Goal: Task Accomplishment & Management: Manage account settings

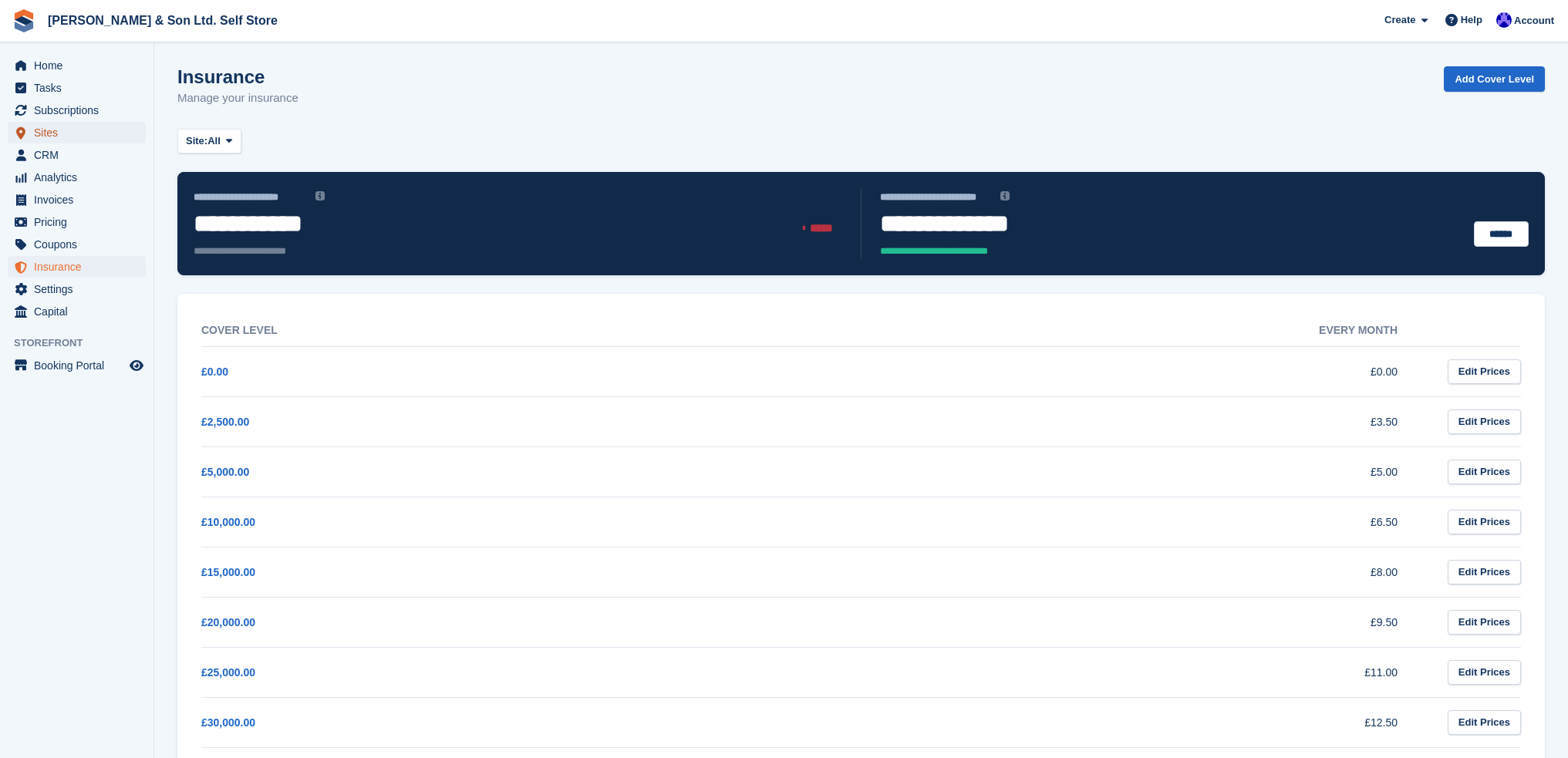
click at [56, 132] on span "Sites" at bounding box center [80, 133] width 93 height 21
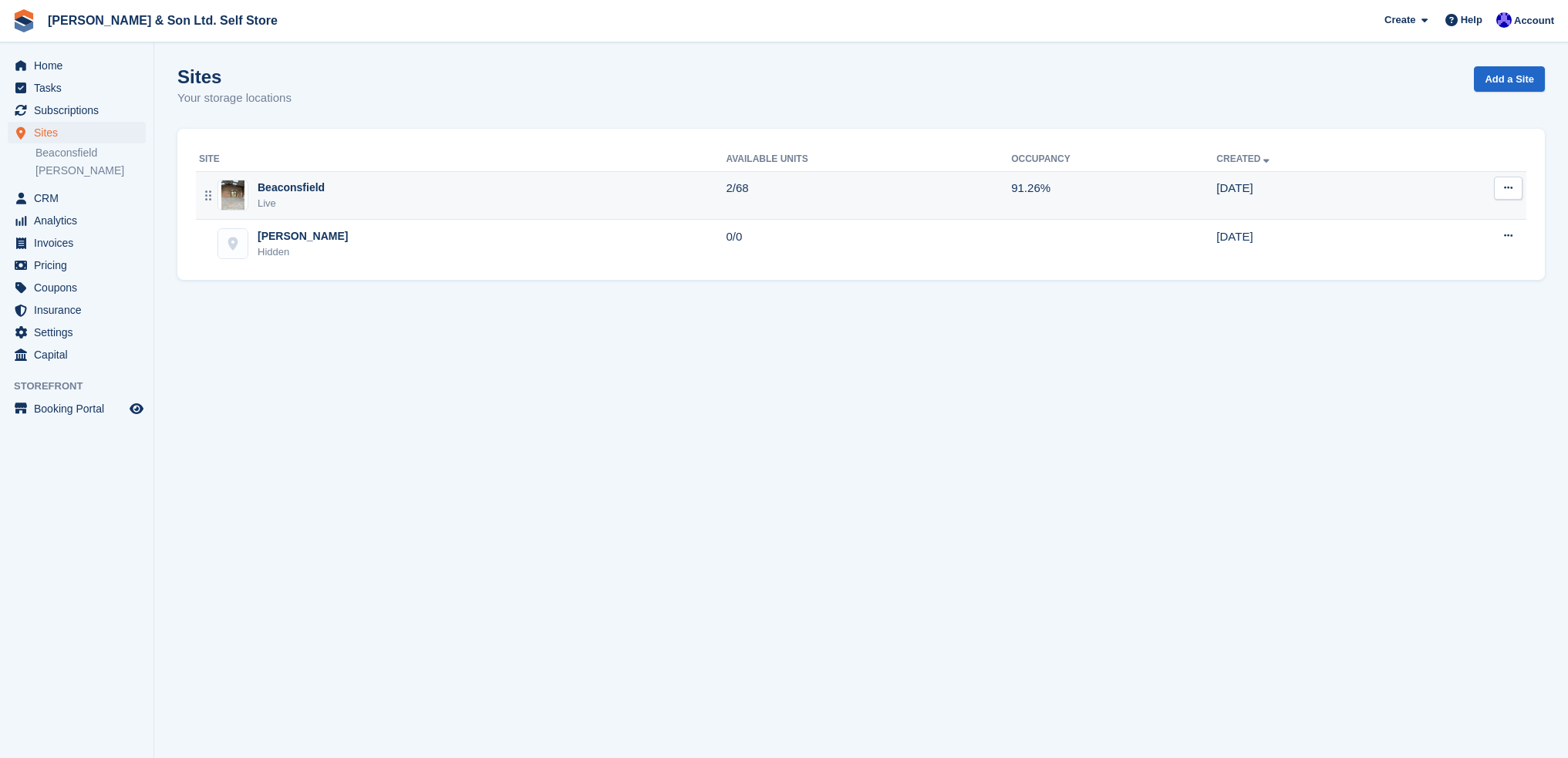
click at [349, 189] on div "Beaconsfield Live" at bounding box center [463, 196] width 527 height 32
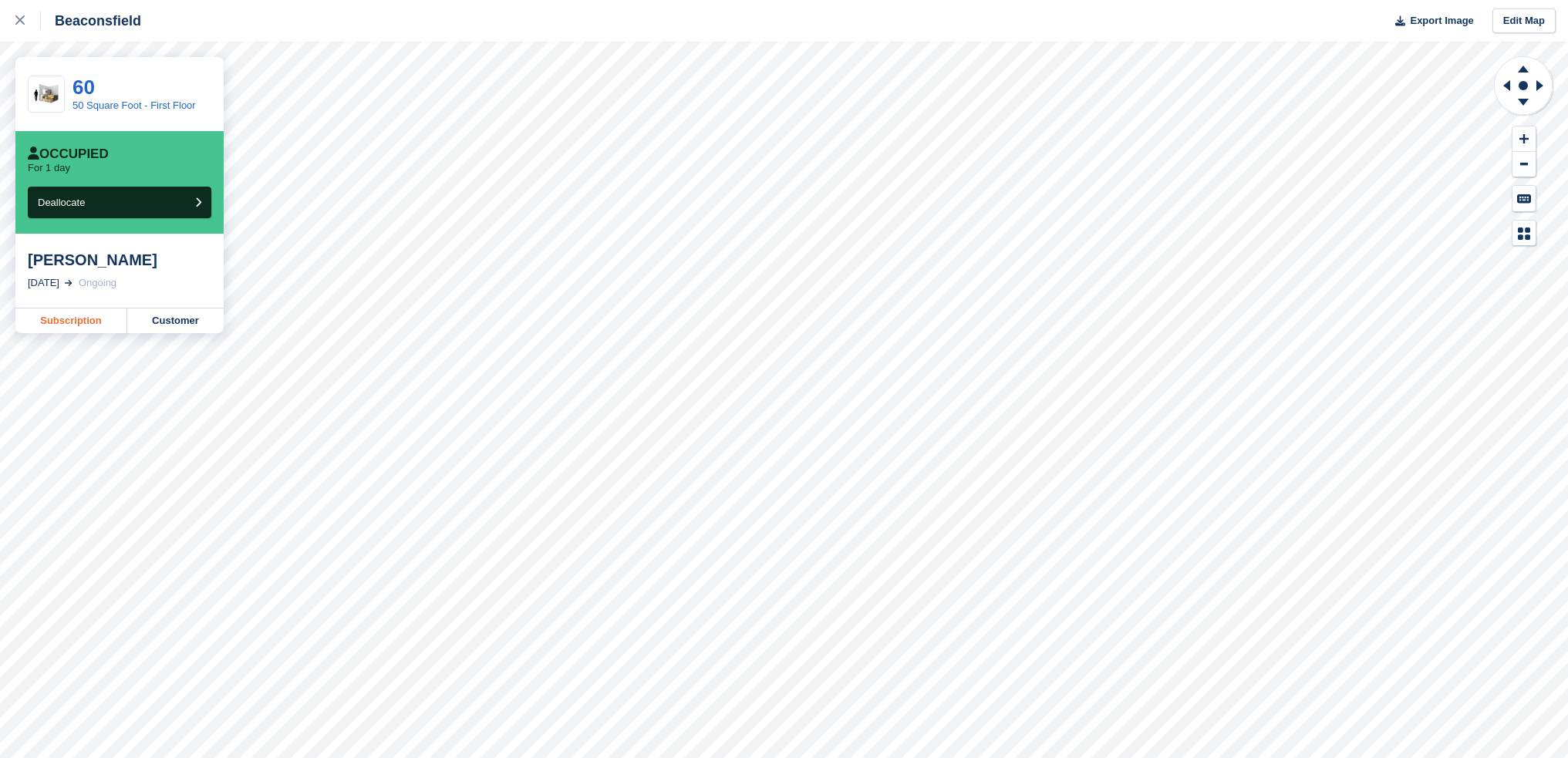
click at [86, 325] on link "Subscription" at bounding box center [72, 320] width 112 height 24
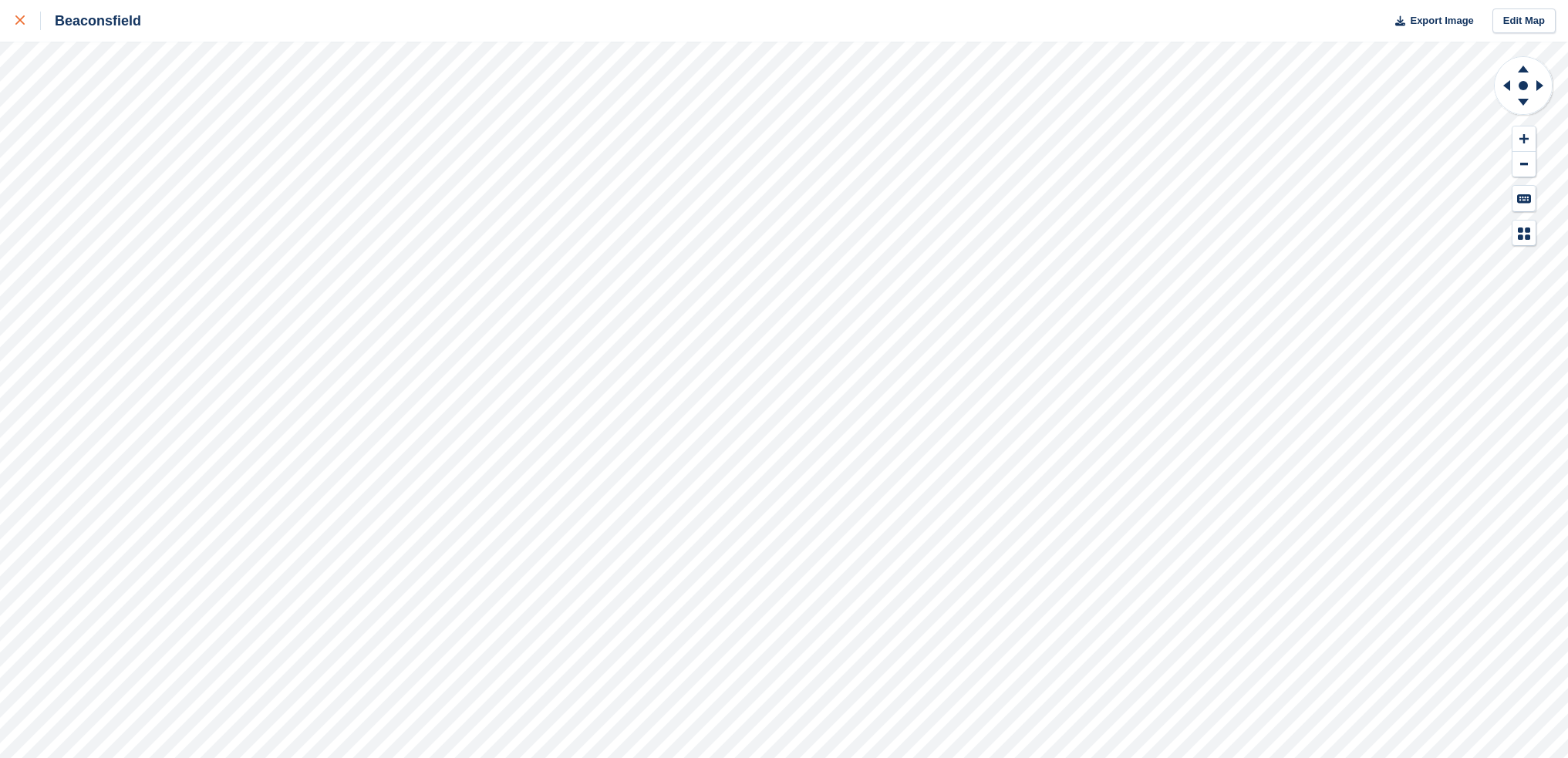
click at [21, 17] on icon at bounding box center [20, 20] width 10 height 10
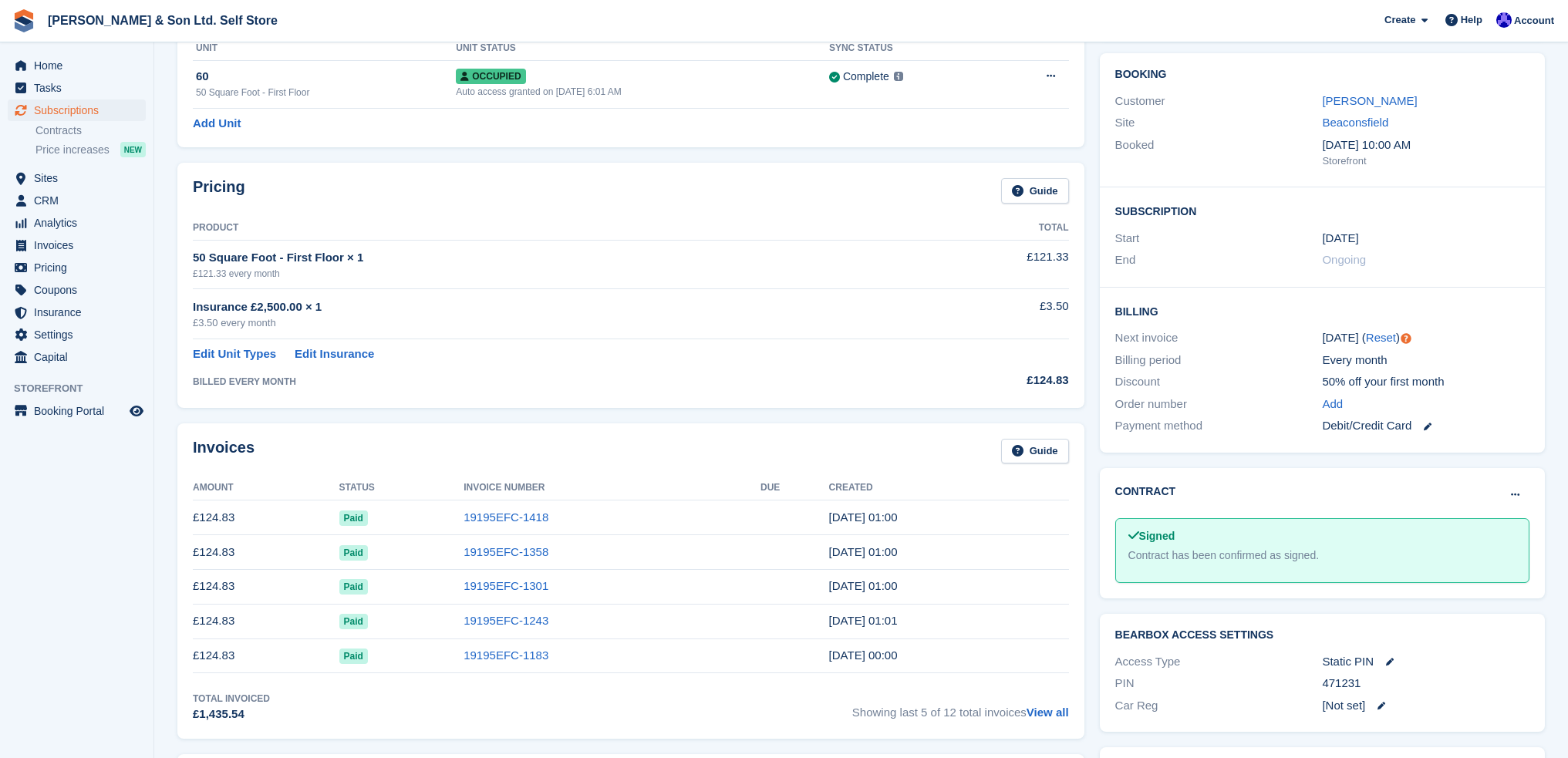
scroll to position [385, 0]
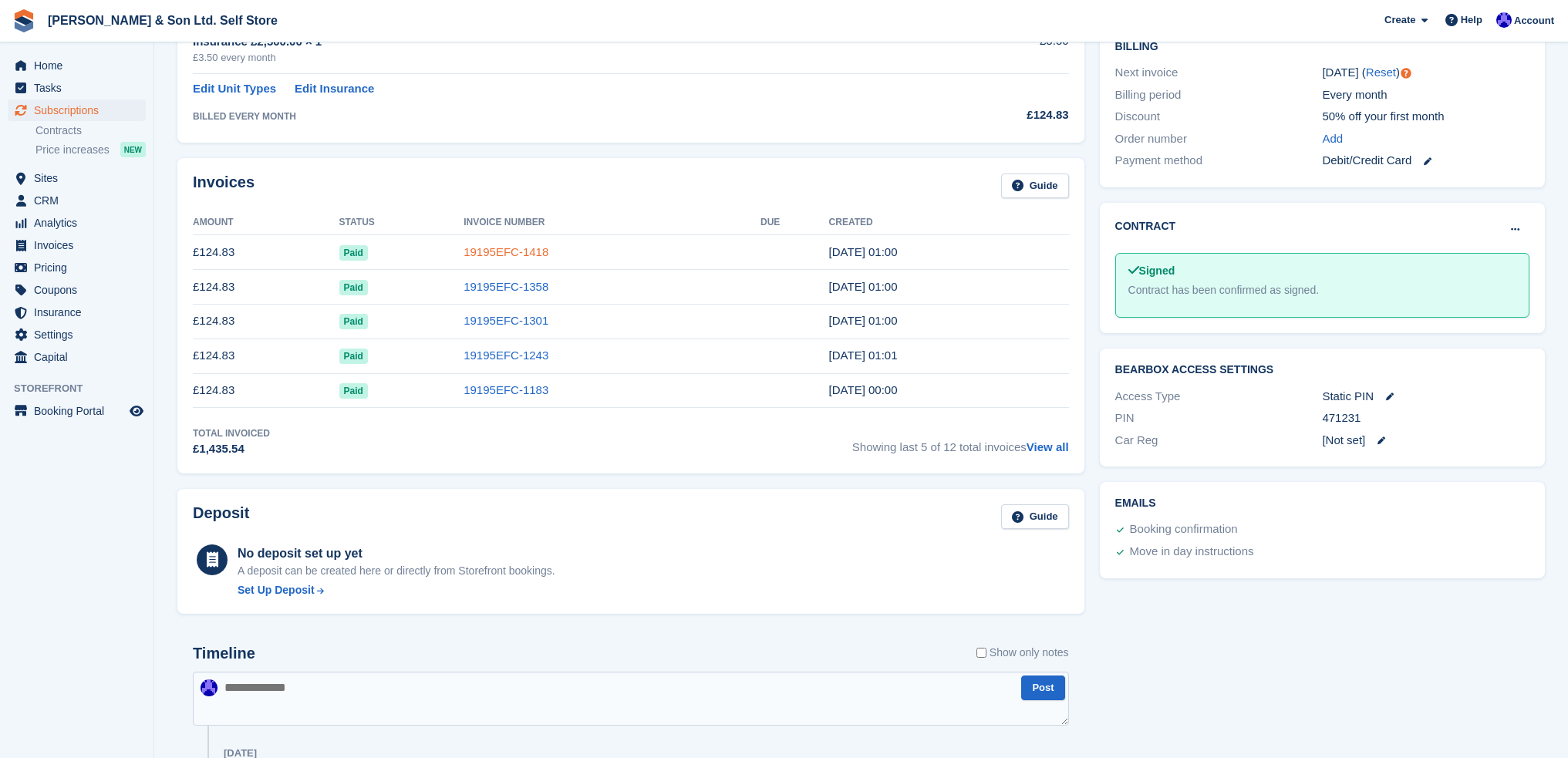
click at [485, 251] on link "19195EFC-1418" at bounding box center [506, 252] width 85 height 14
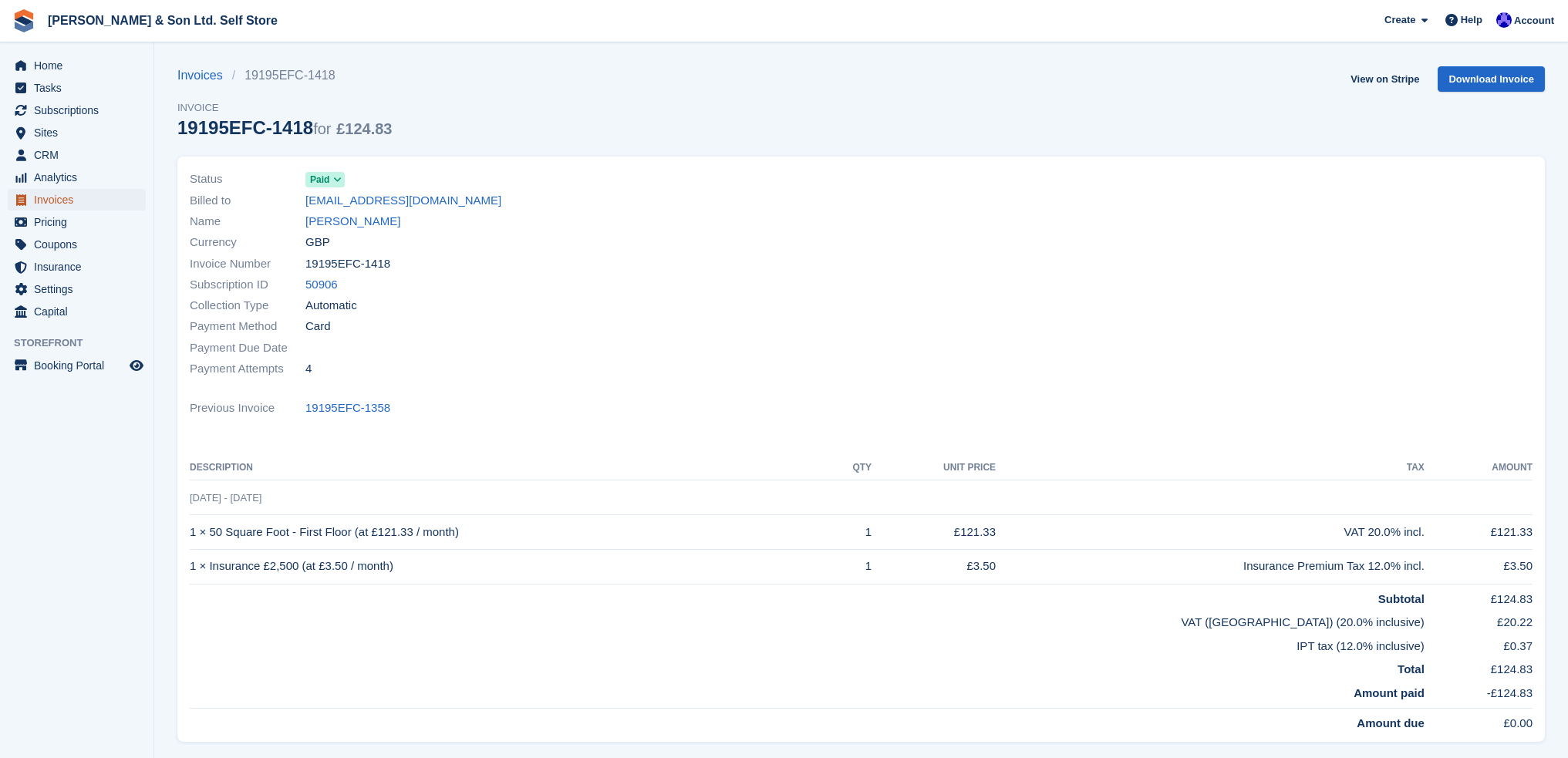
click at [68, 198] on span "Invoices" at bounding box center [80, 199] width 93 height 21
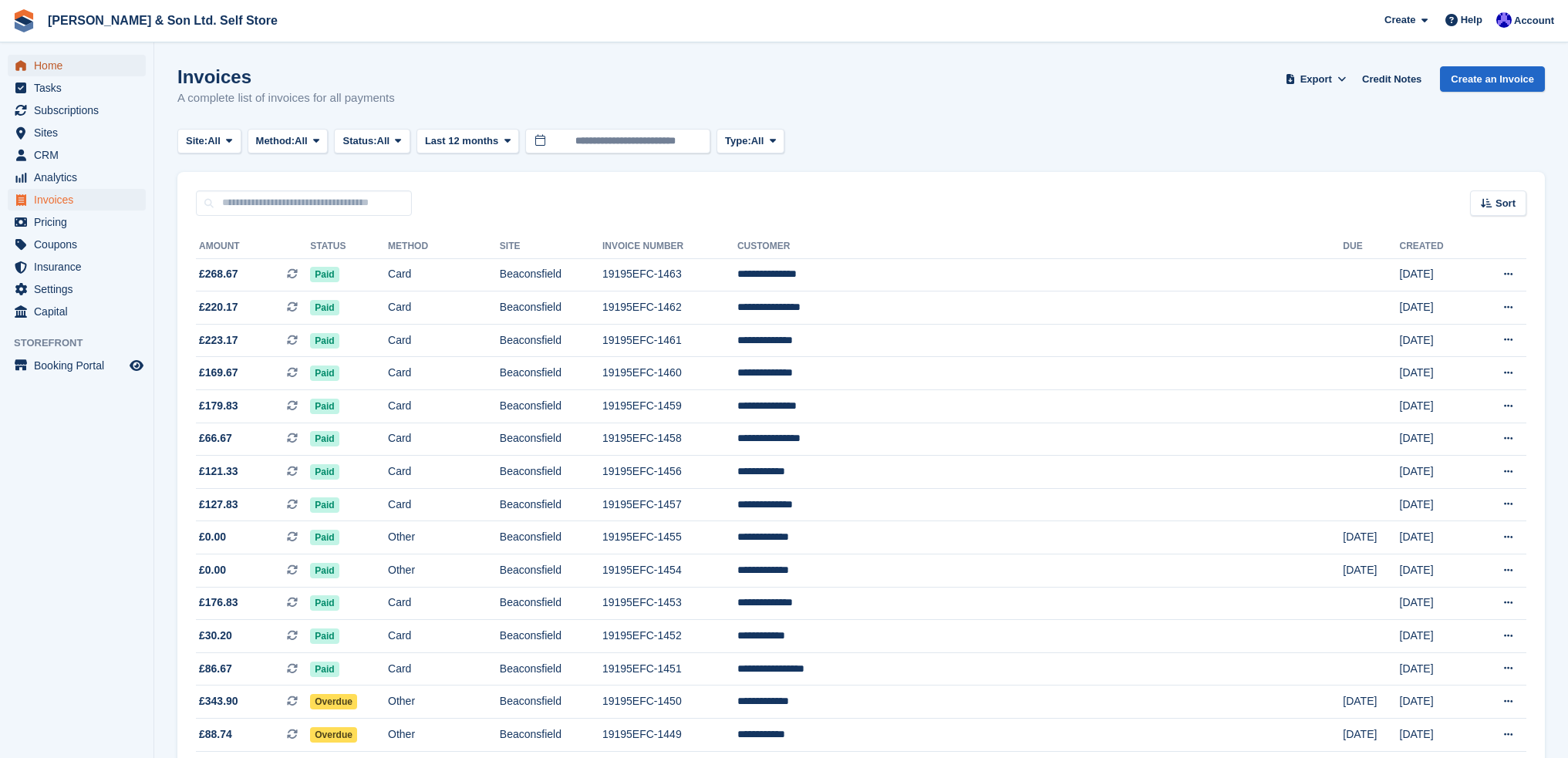
click at [51, 67] on span "Home" at bounding box center [80, 66] width 93 height 21
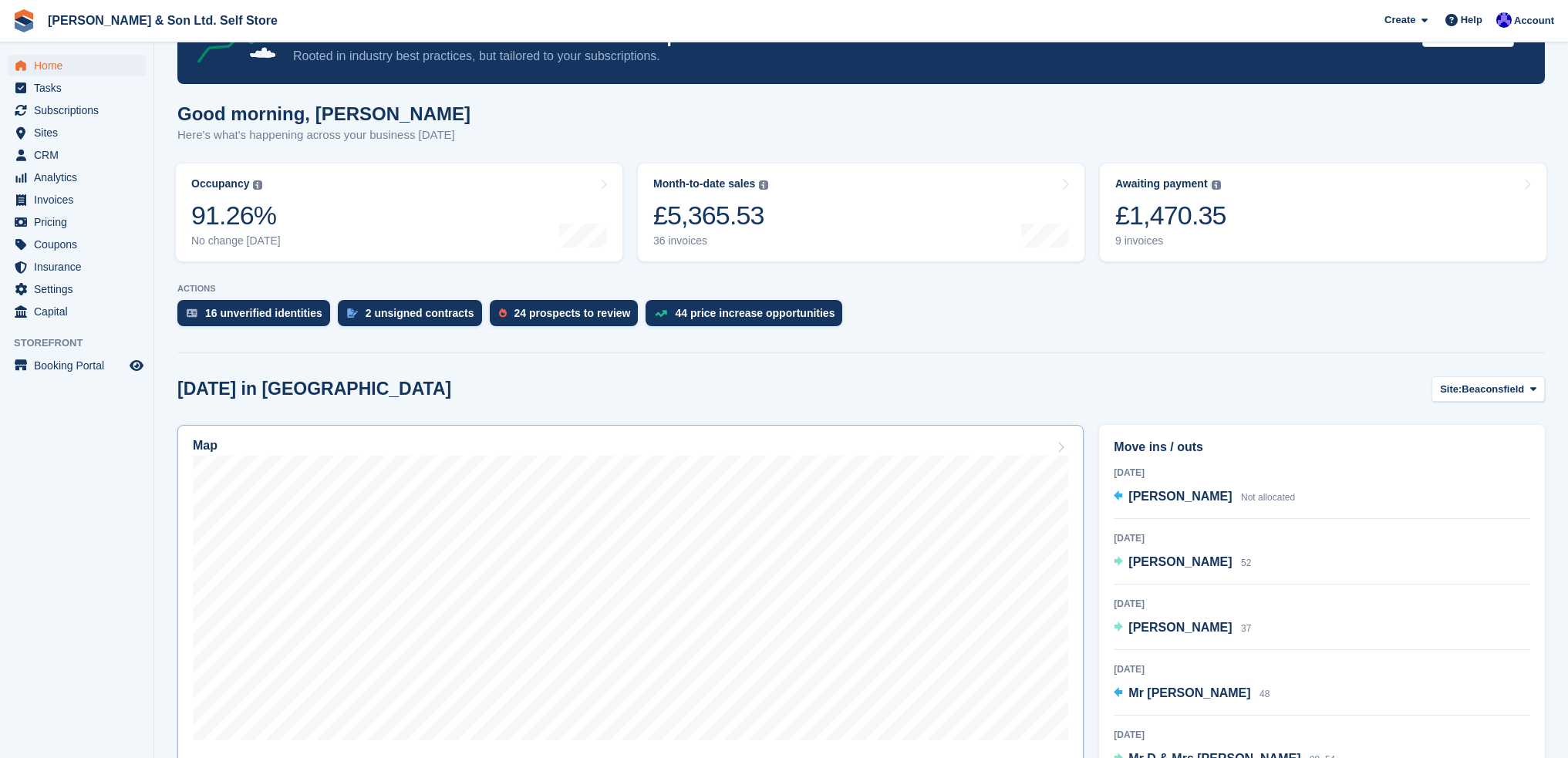
scroll to position [154, 0]
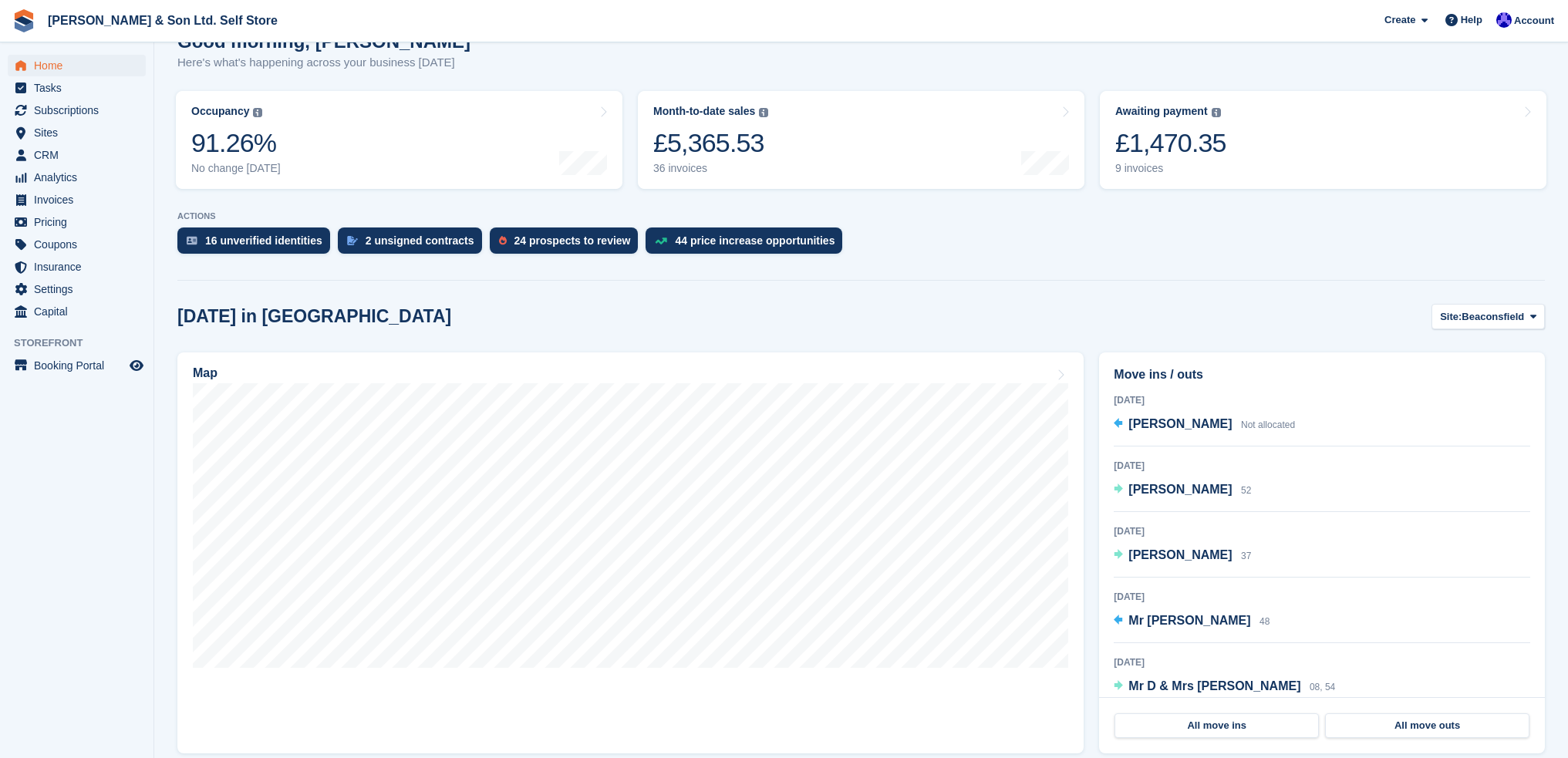
click at [964, 273] on section "NEW Make £387.42 of extra revenue with our new price increases tool Rooted in i…" at bounding box center [860, 755] width 1413 height 1818
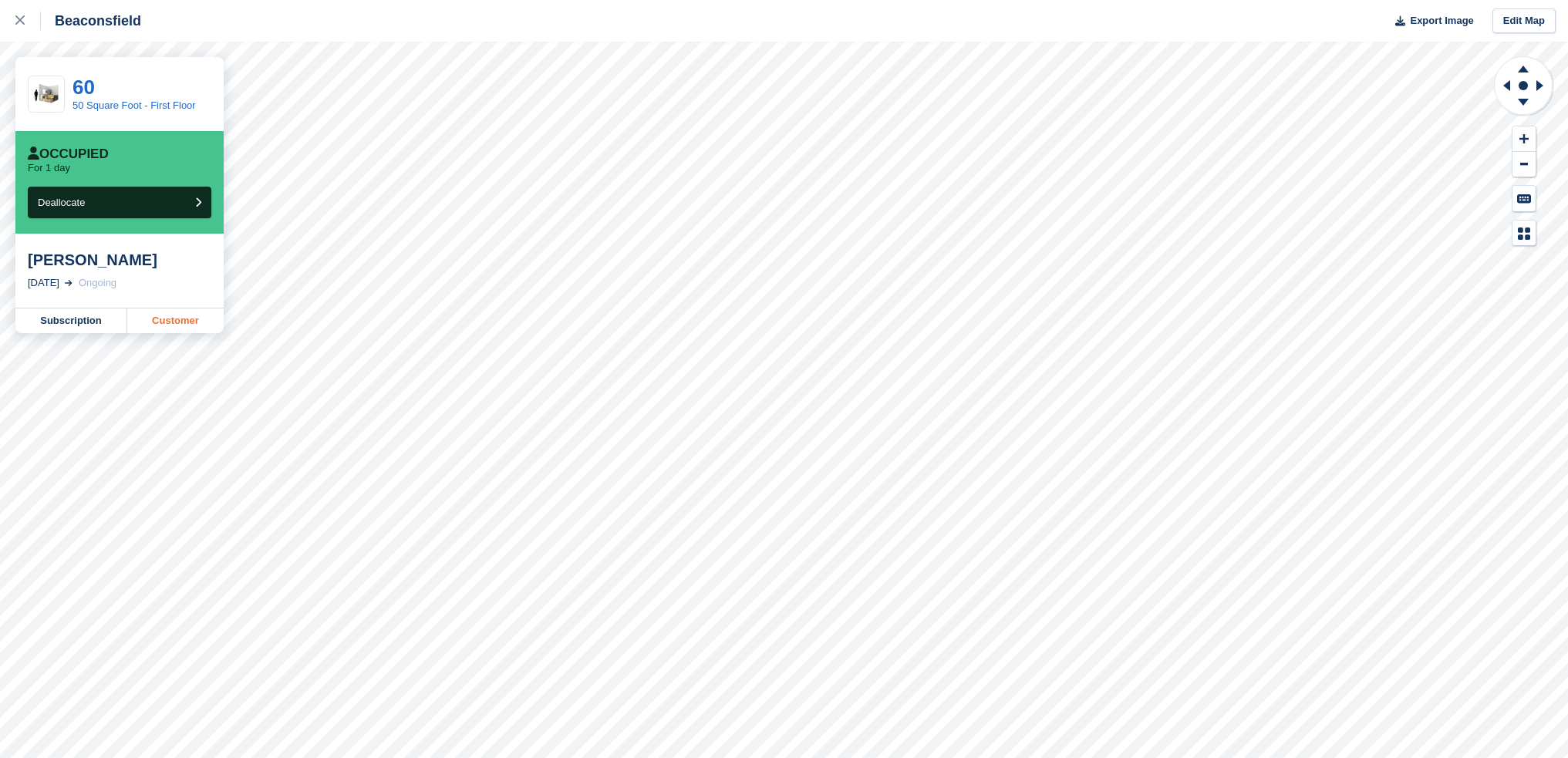
click at [150, 325] on link "Customer" at bounding box center [175, 320] width 97 height 24
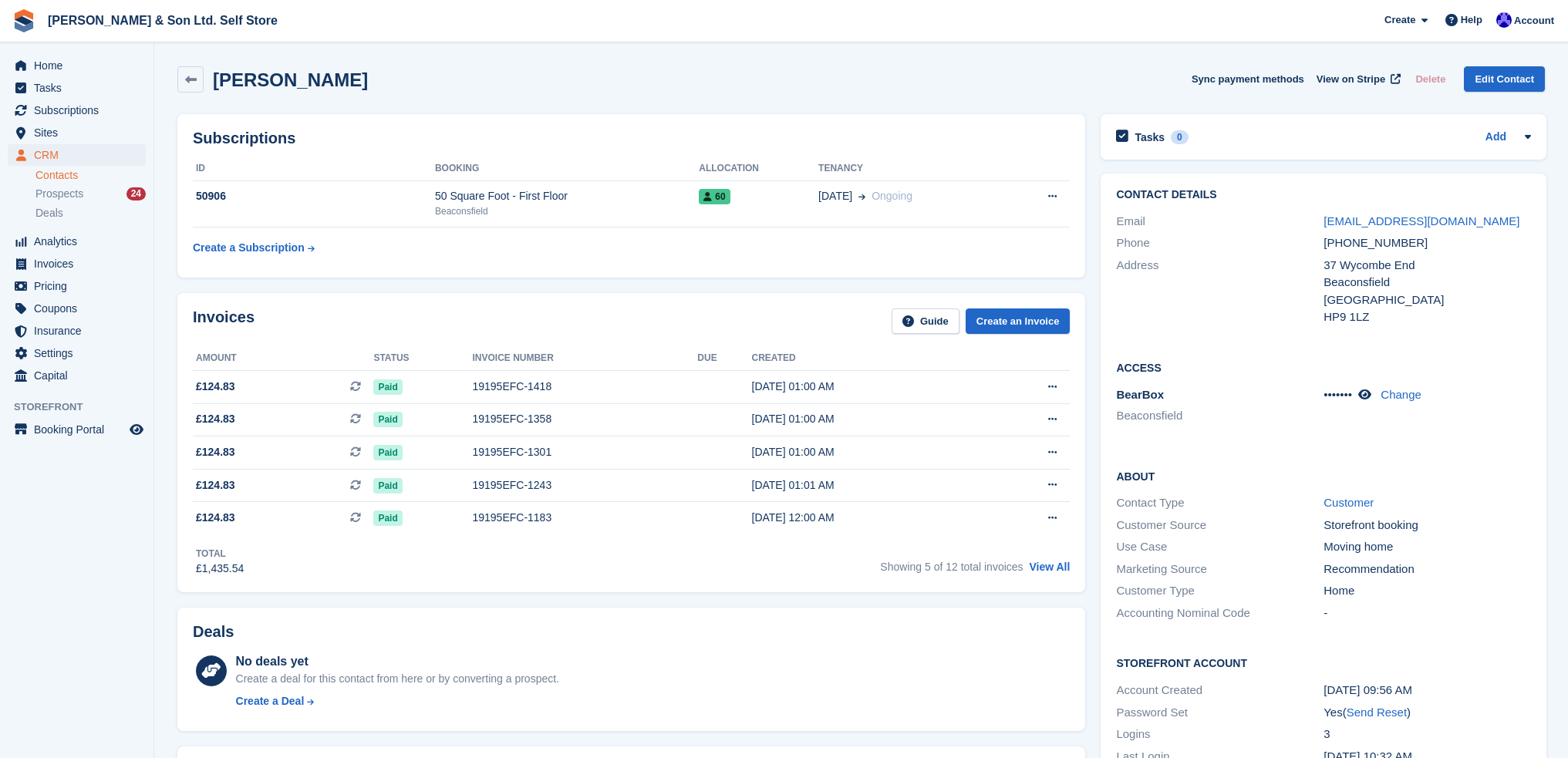
click at [463, 93] on div "Lisa Norman Sync payment methods View on Stripe Delete Edit Contact" at bounding box center [860, 82] width 1382 height 47
click at [271, 197] on div "50906" at bounding box center [314, 196] width 242 height 16
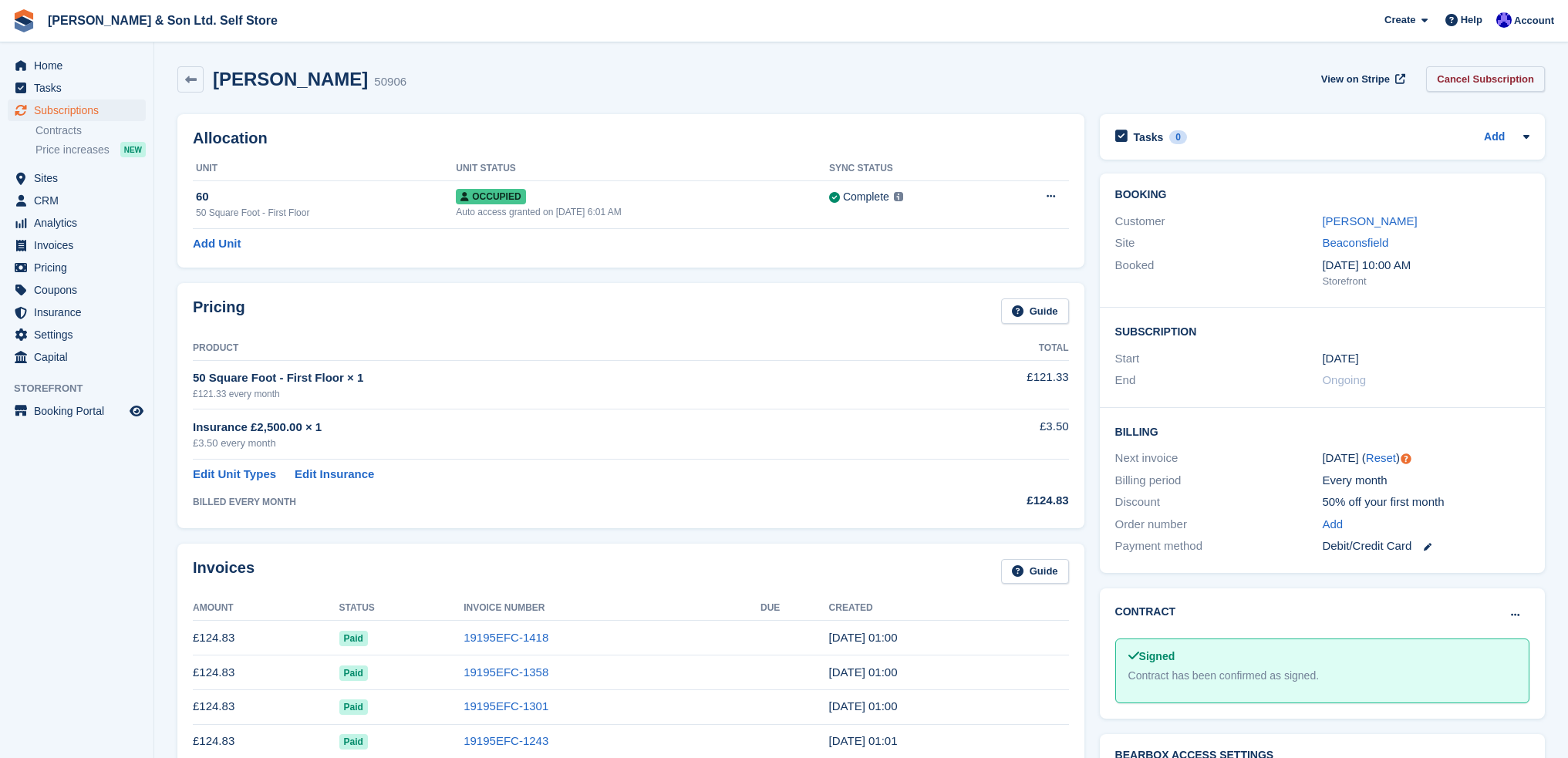
click at [1501, 77] on link "Cancel Subscription" at bounding box center [1485, 79] width 119 height 25
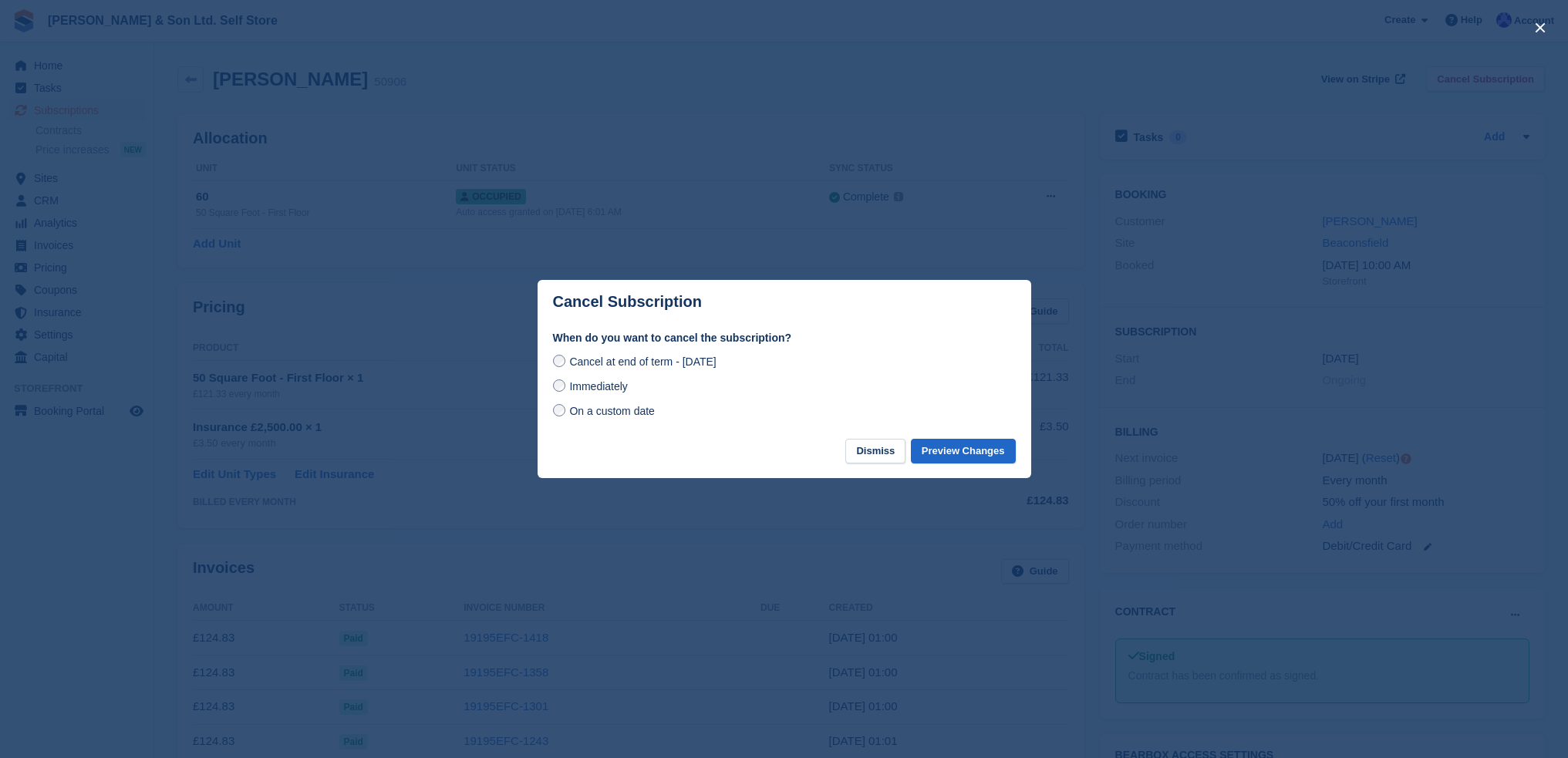
click at [605, 415] on span "On a custom date" at bounding box center [612, 410] width 85 height 13
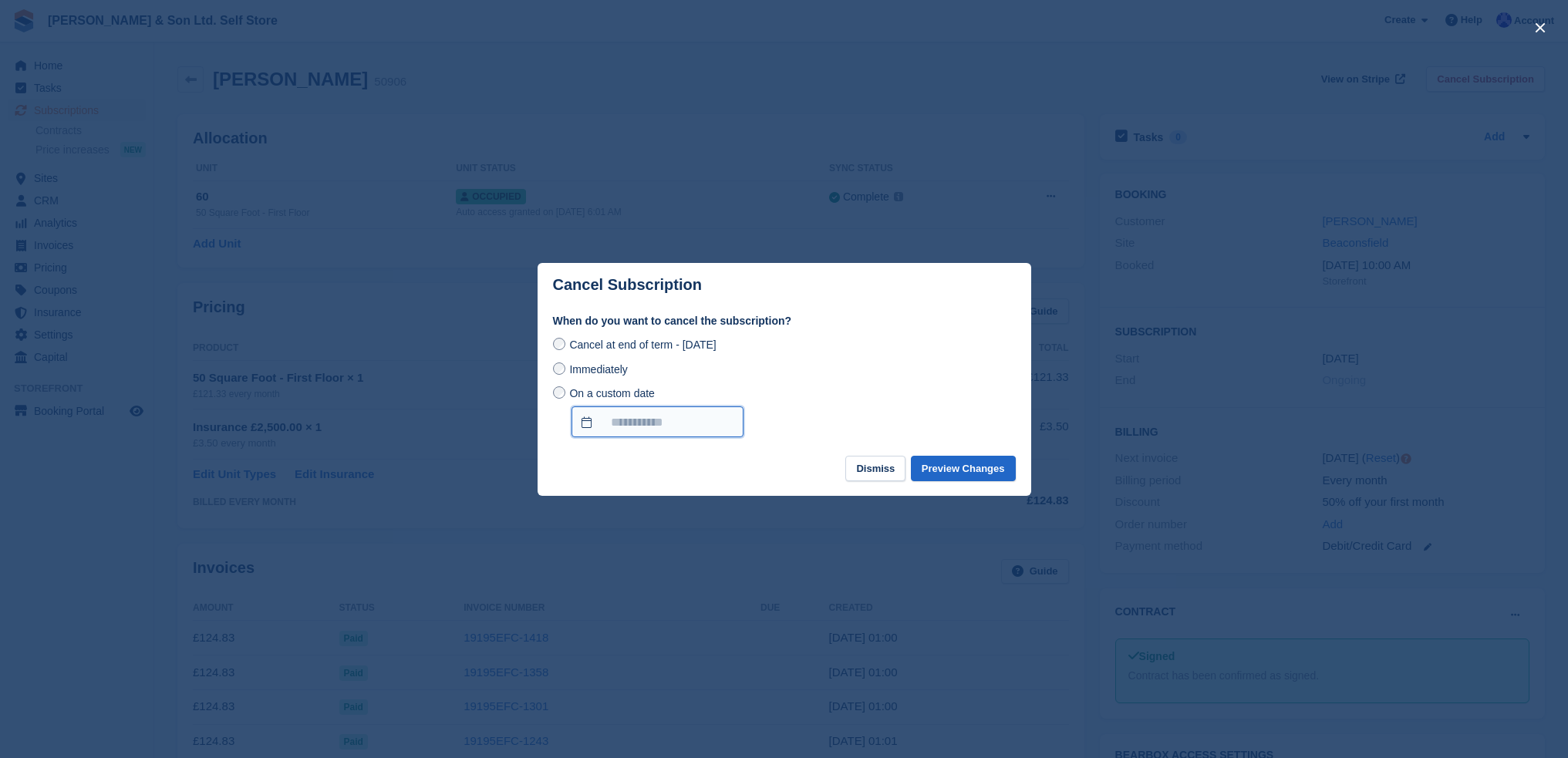
click at [628, 423] on input "On a custom date" at bounding box center [657, 422] width 172 height 31
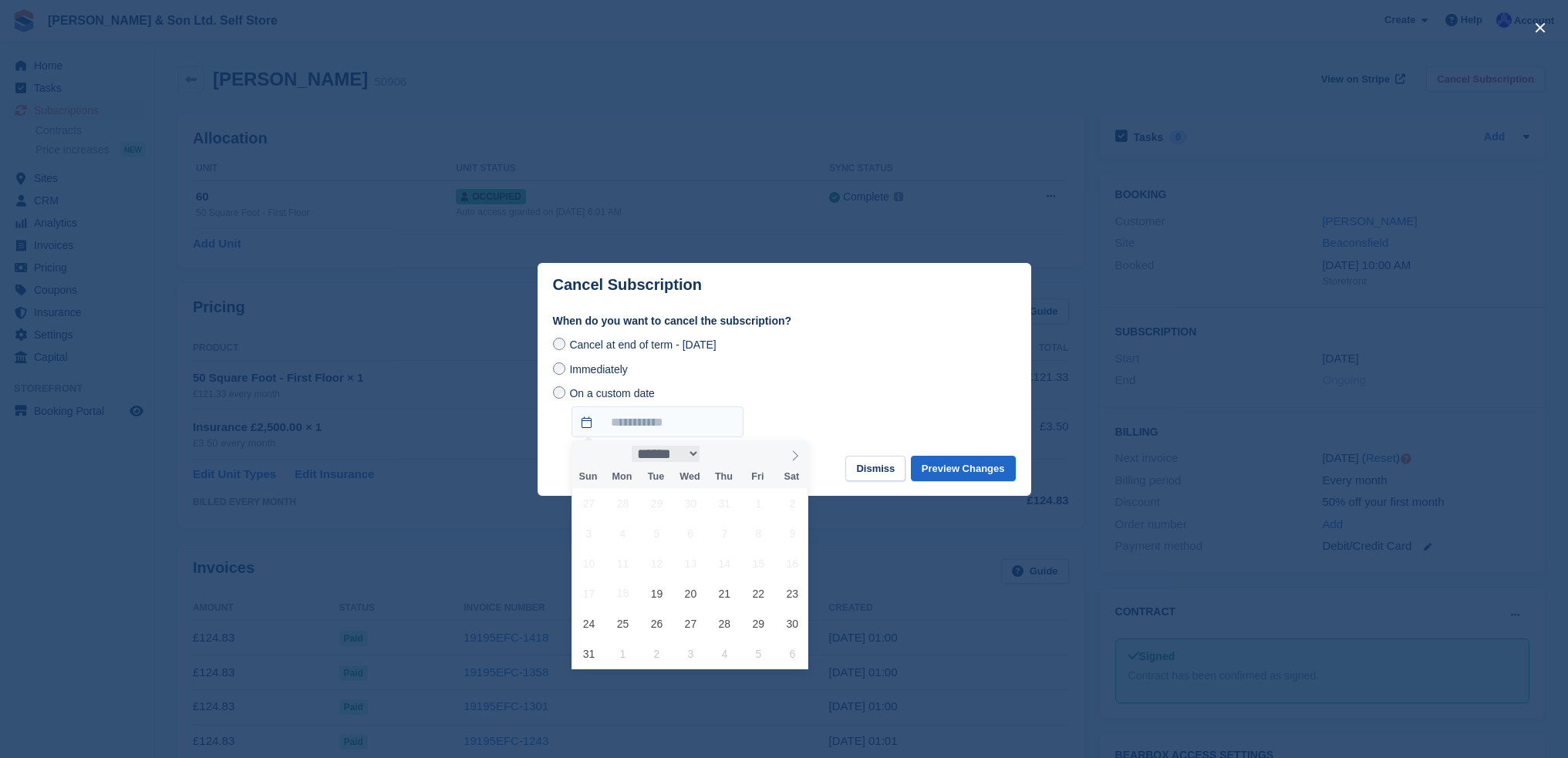
click at [678, 457] on select "****** ********* ******* ******** ********" at bounding box center [665, 453] width 68 height 16
select select "*"
click at [631, 445] on select "****** ********* ******* ******** ********" at bounding box center [665, 453] width 68 height 16
click at [722, 567] on span "18" at bounding box center [724, 562] width 30 height 30
type input "**********"
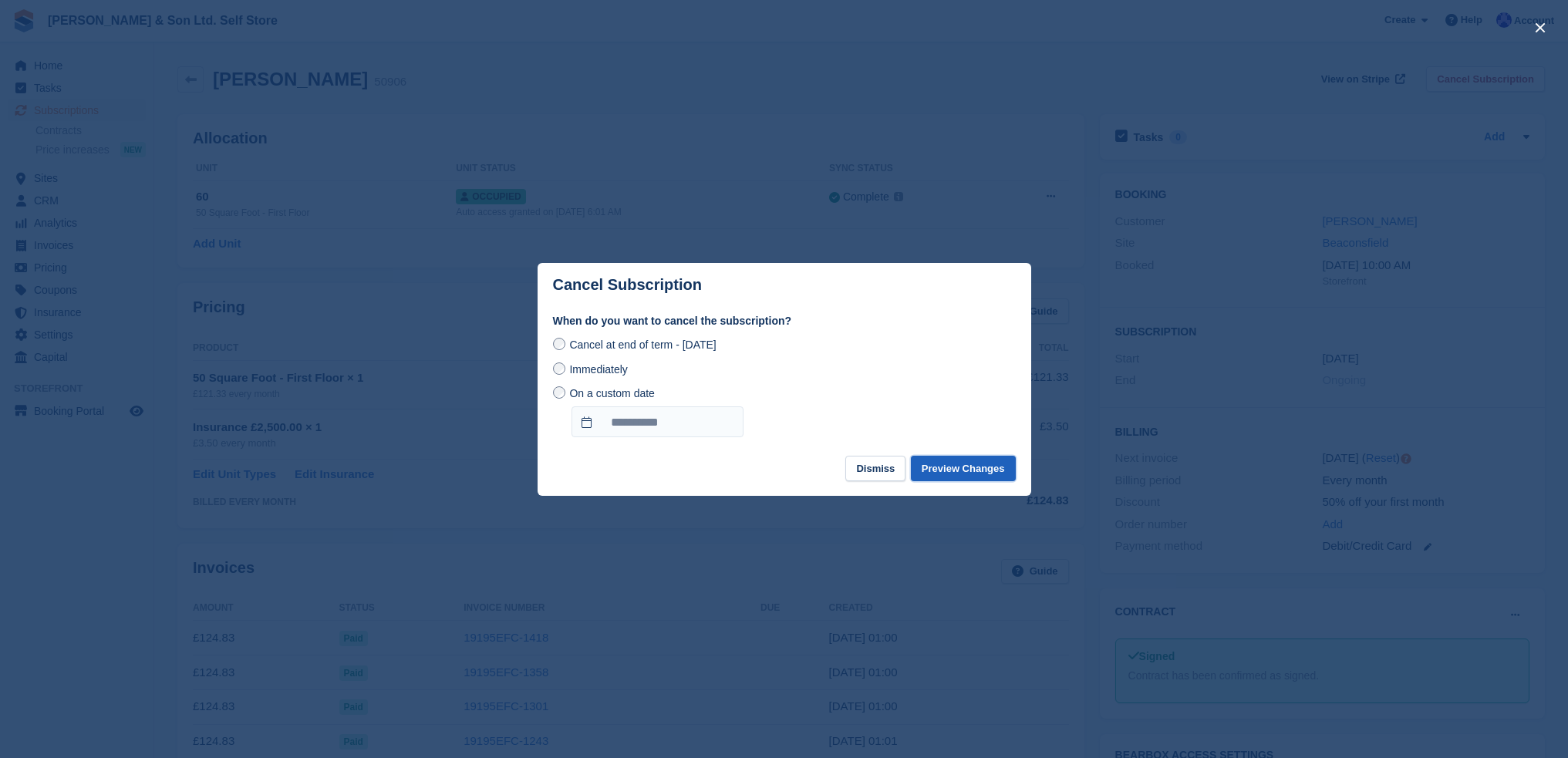
click at [947, 471] on button "Preview Changes" at bounding box center [963, 469] width 105 height 25
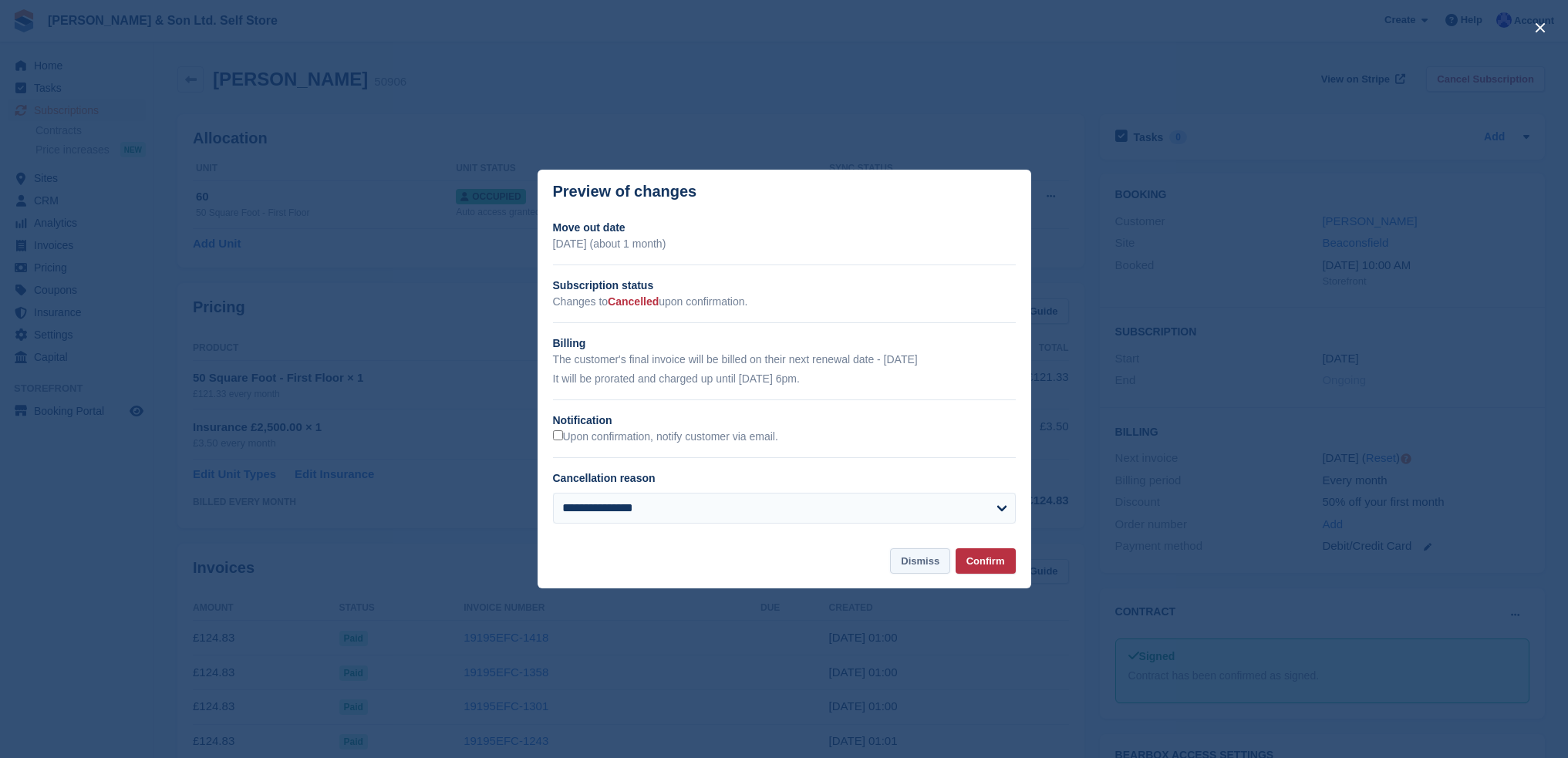
click at [923, 564] on button "Dismiss" at bounding box center [920, 561] width 60 height 25
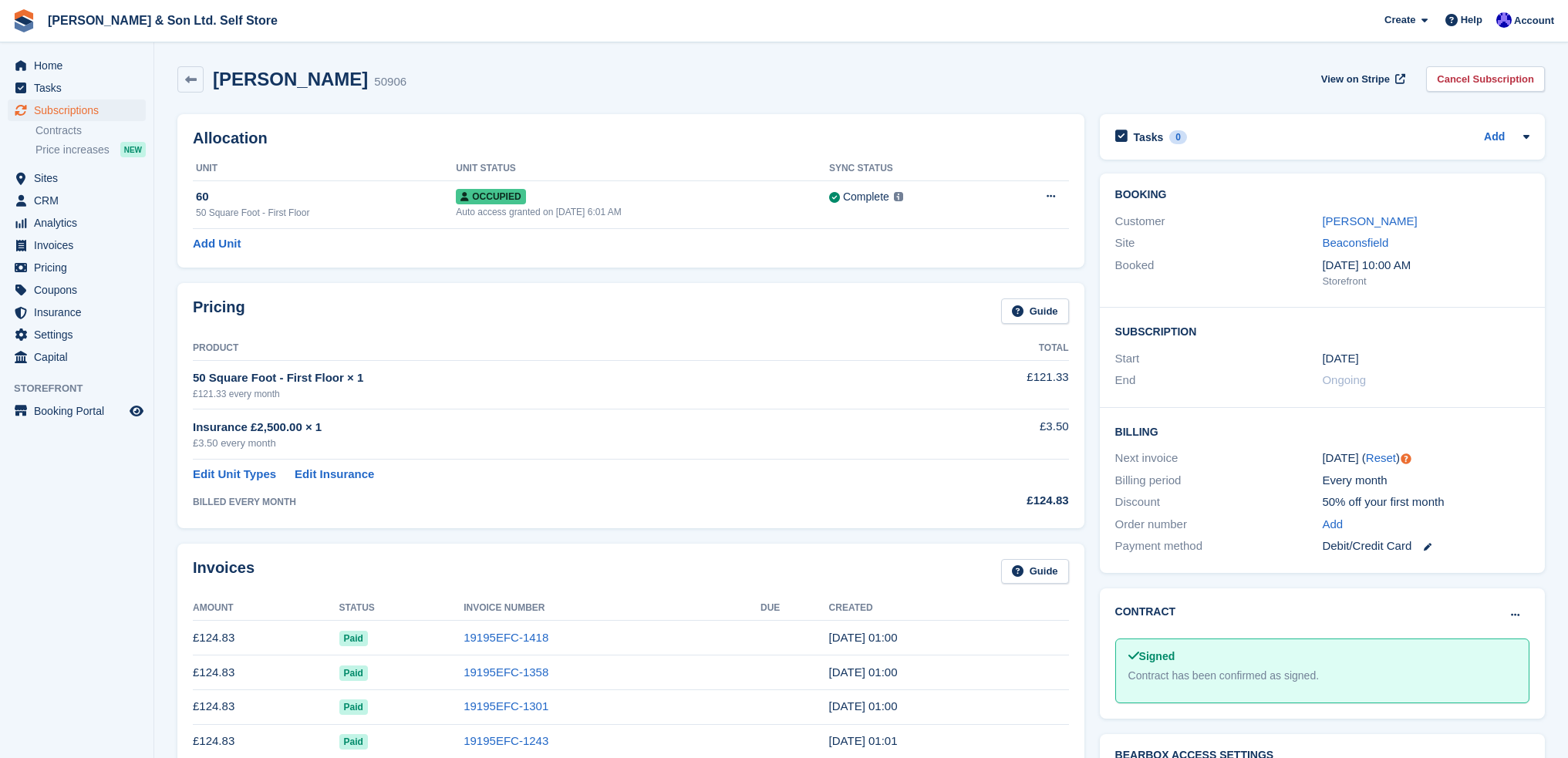
click at [1488, 83] on link "Cancel Subscription" at bounding box center [1485, 79] width 119 height 25
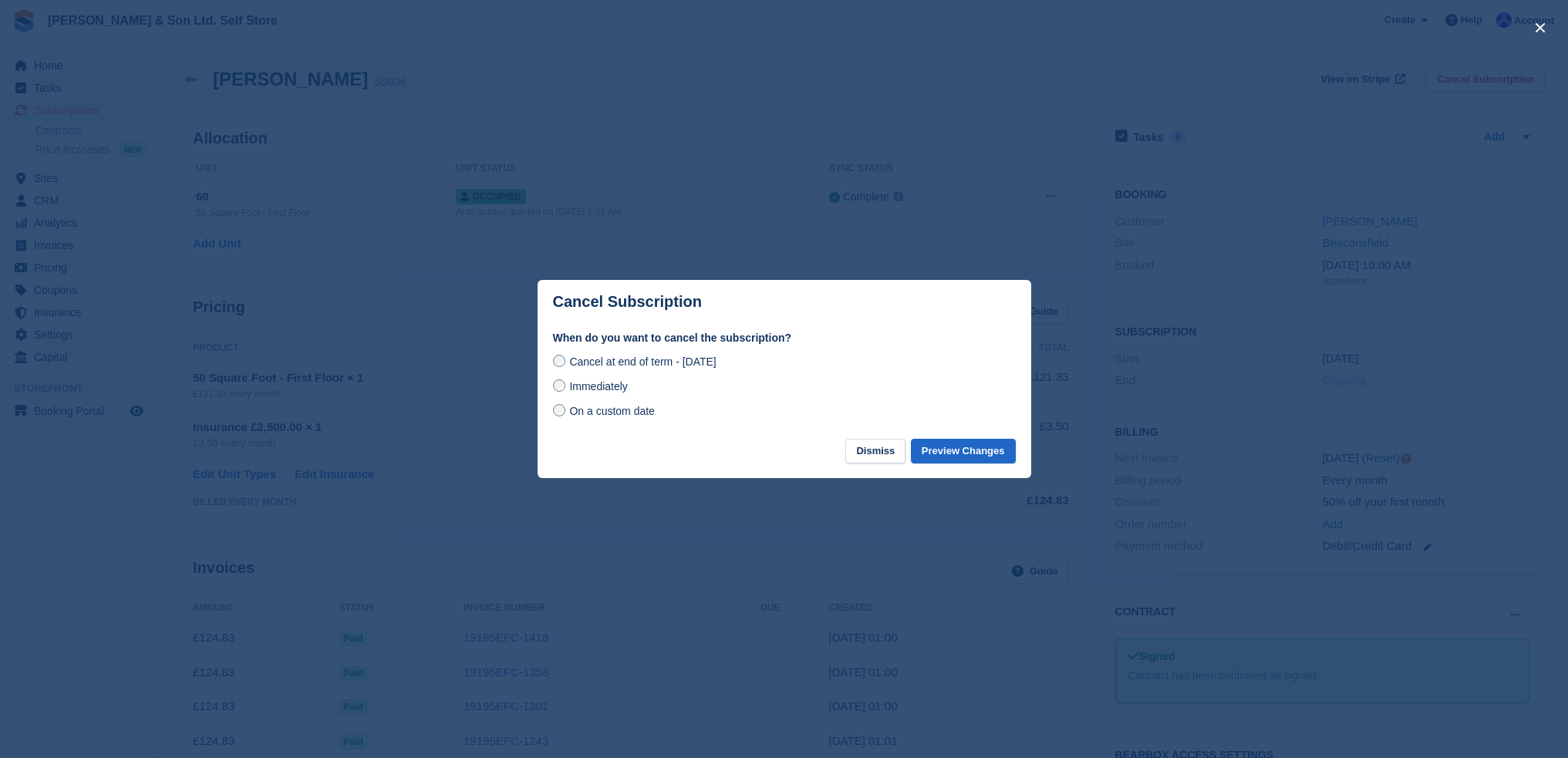
click at [618, 414] on span "On a custom date" at bounding box center [612, 410] width 85 height 13
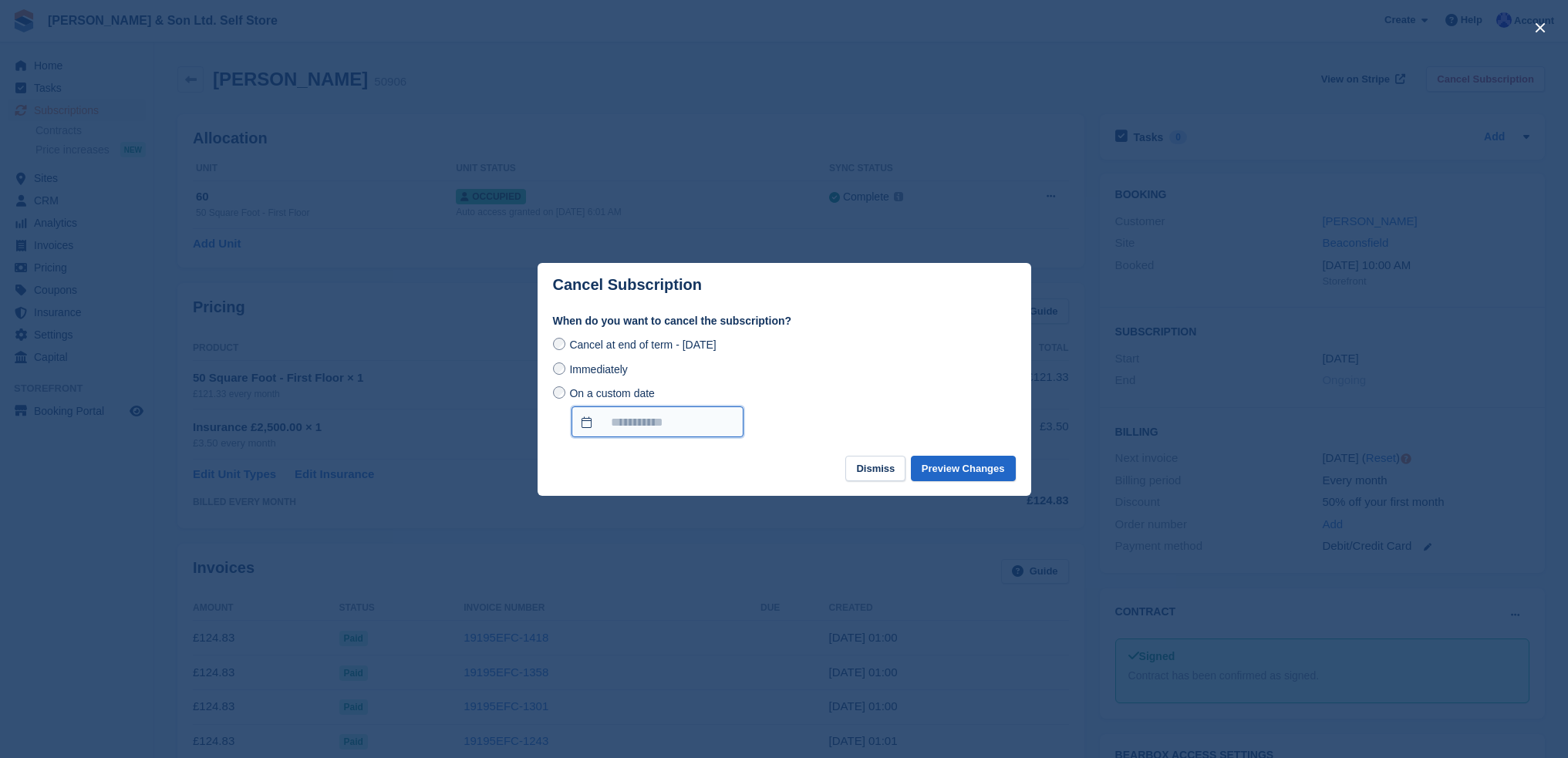
click at [629, 415] on input "On a custom date" at bounding box center [657, 422] width 172 height 31
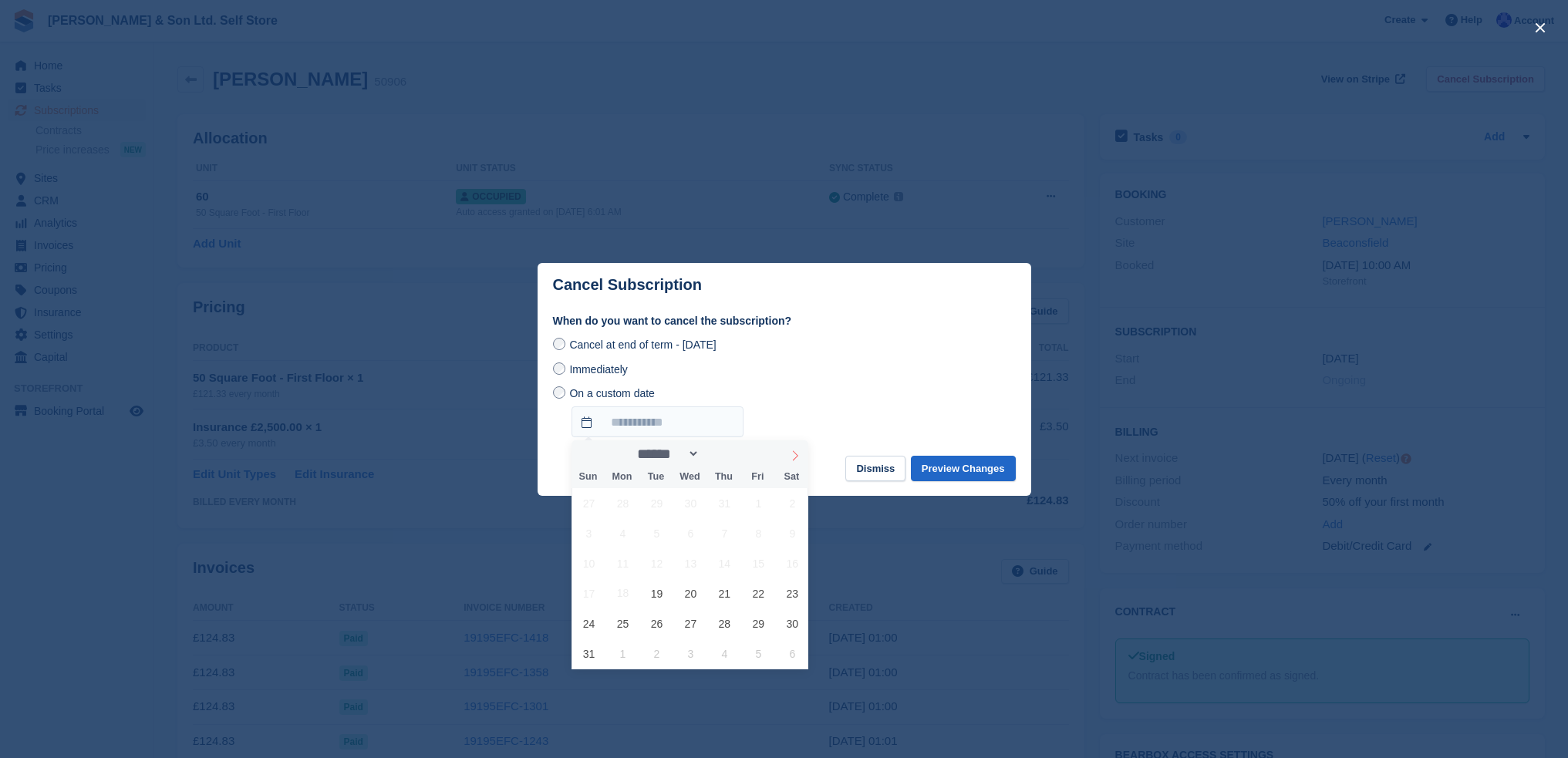
click at [795, 449] on span at bounding box center [795, 453] width 26 height 26
select select "*"
click at [695, 566] on span "17" at bounding box center [690, 562] width 30 height 30
type input "**********"
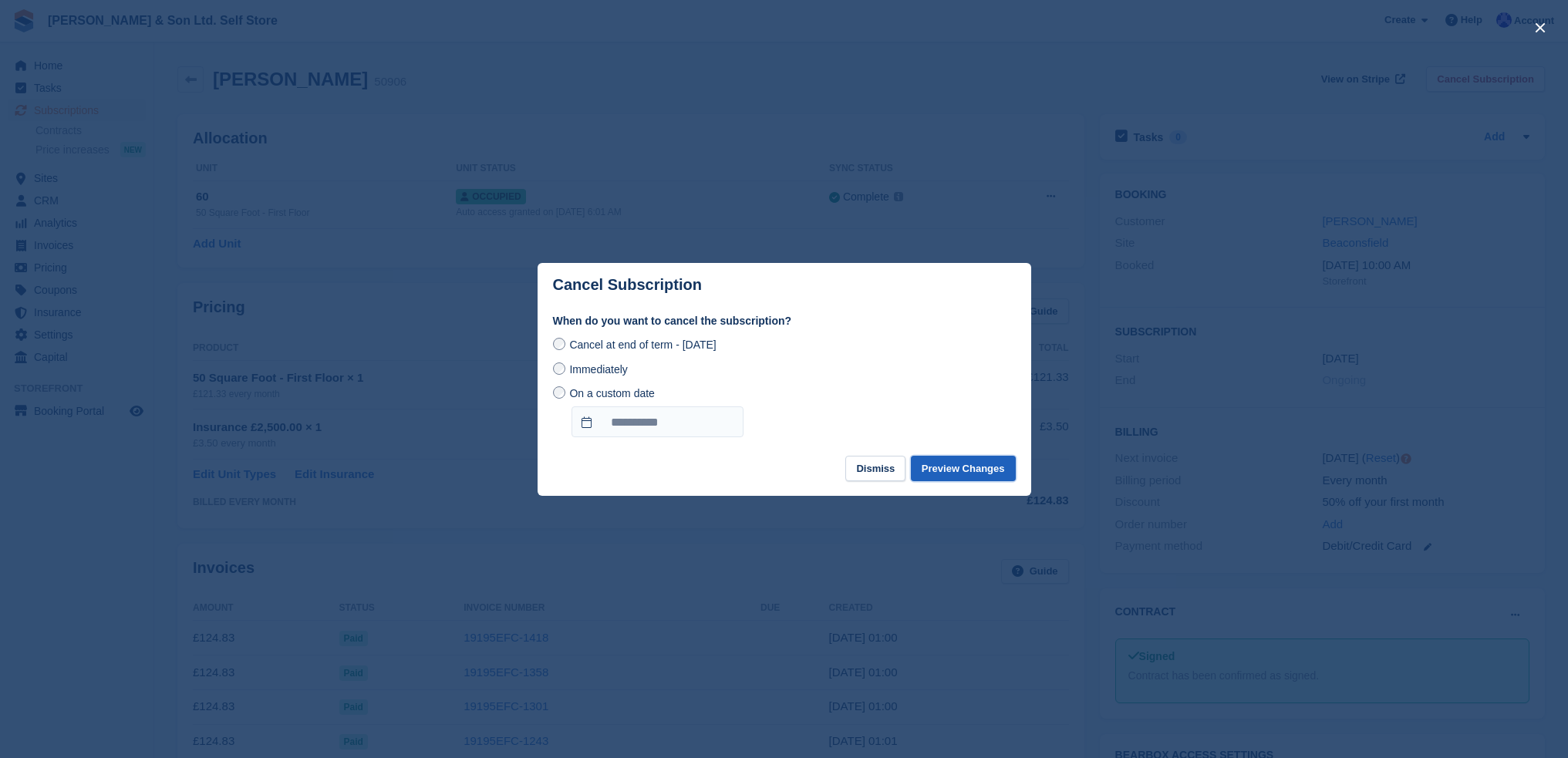
click at [964, 470] on button "Preview Changes" at bounding box center [963, 469] width 105 height 25
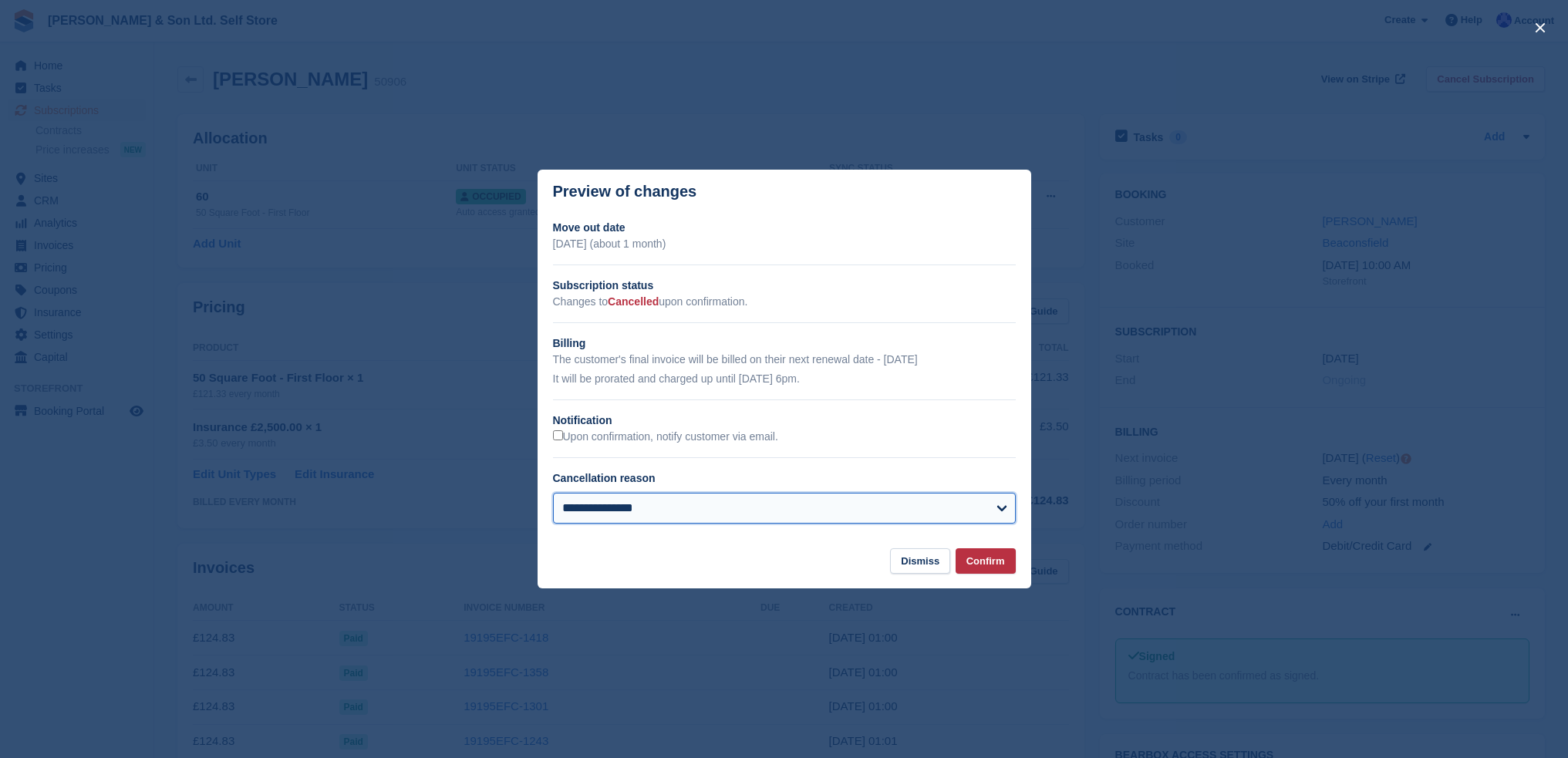
click at [640, 512] on select "**********" at bounding box center [784, 508] width 463 height 31
select select "**********"
click at [553, 495] on select "**********" at bounding box center [784, 508] width 463 height 31
click at [989, 564] on button "Confirm" at bounding box center [985, 561] width 60 height 25
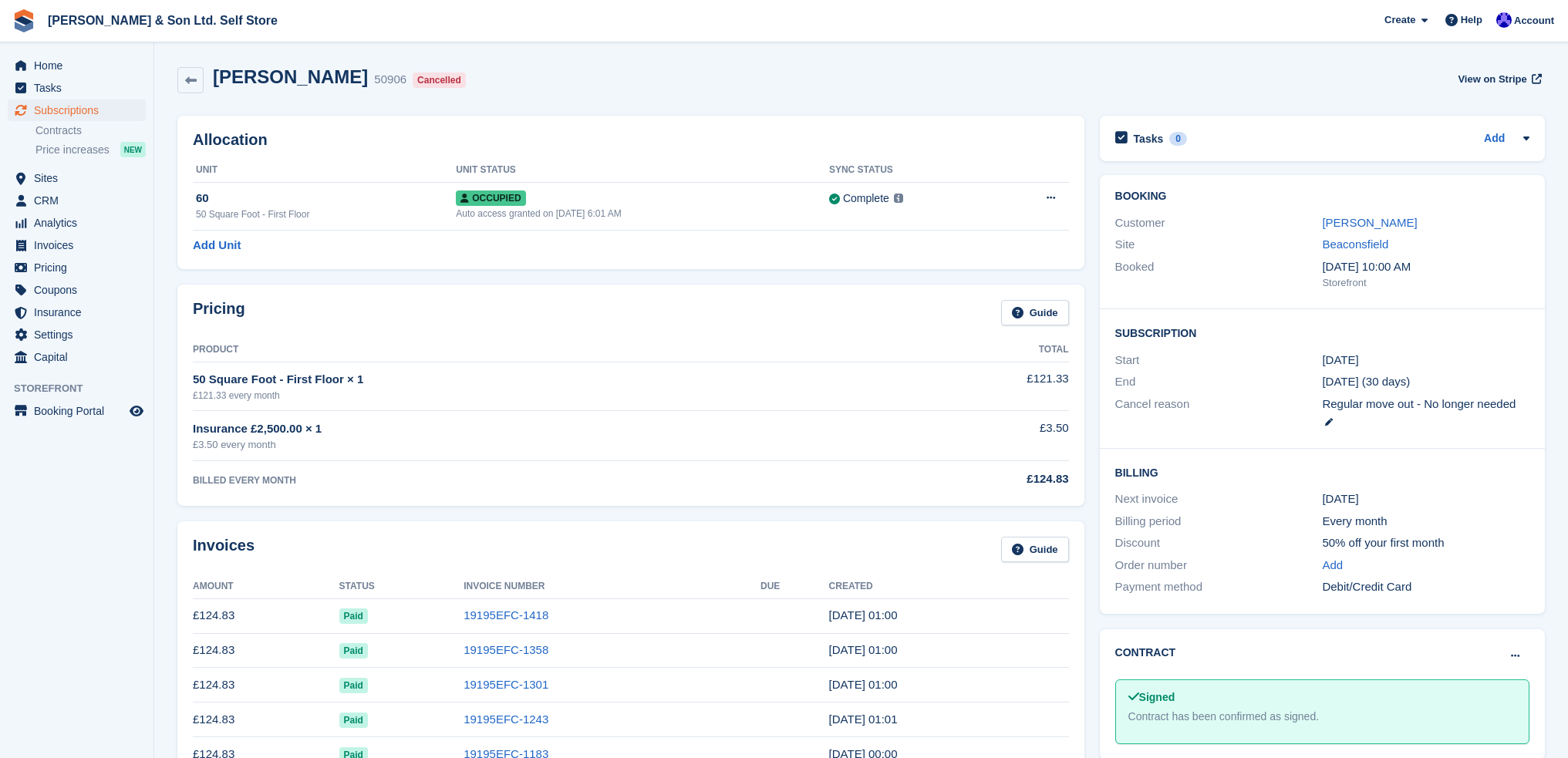
click at [544, 87] on div "[PERSON_NAME] 50906 Cancelled View on Stripe" at bounding box center [860, 80] width 1367 height 28
